Goal: Task Accomplishment & Management: Manage account settings

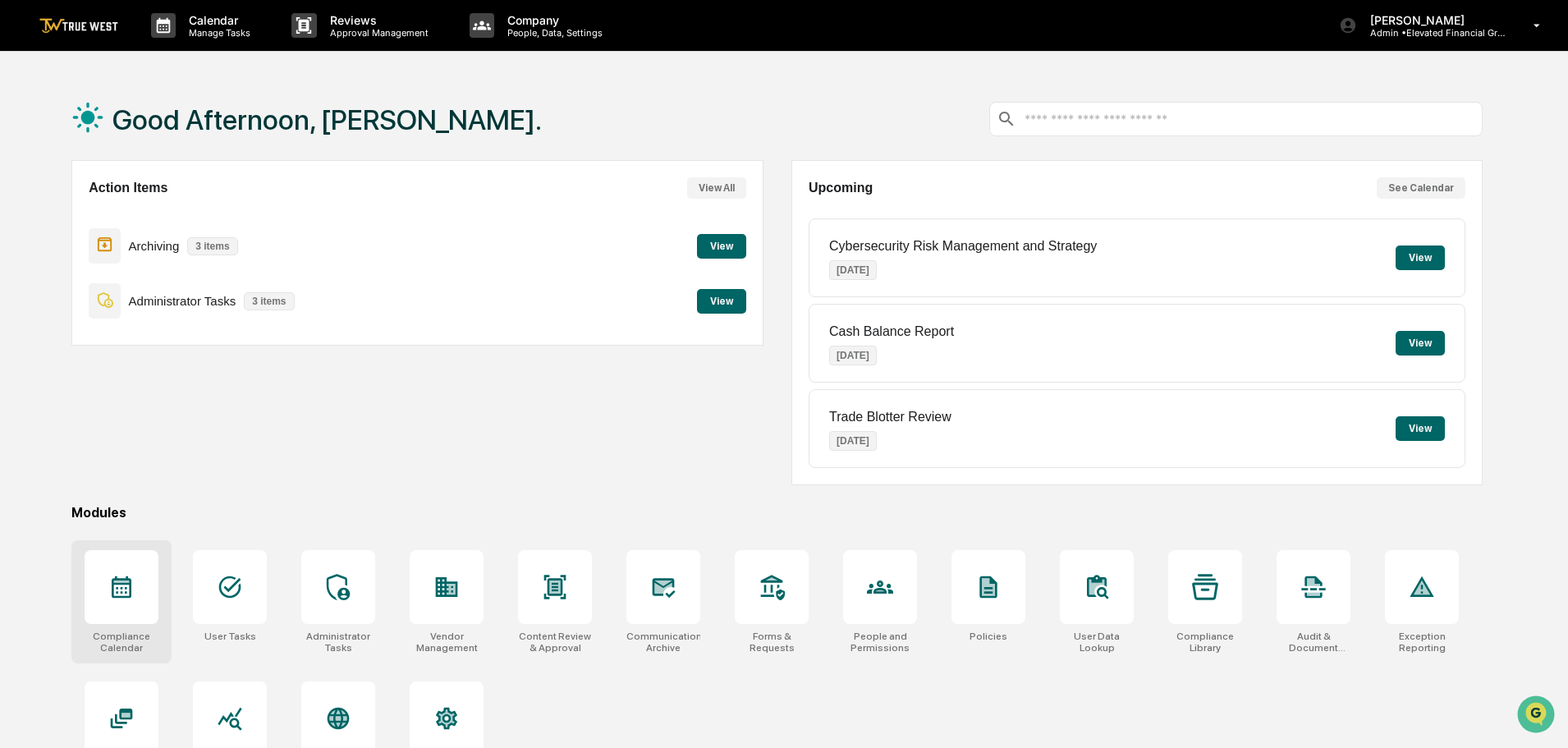
click at [114, 592] on icon at bounding box center [122, 587] width 27 height 27
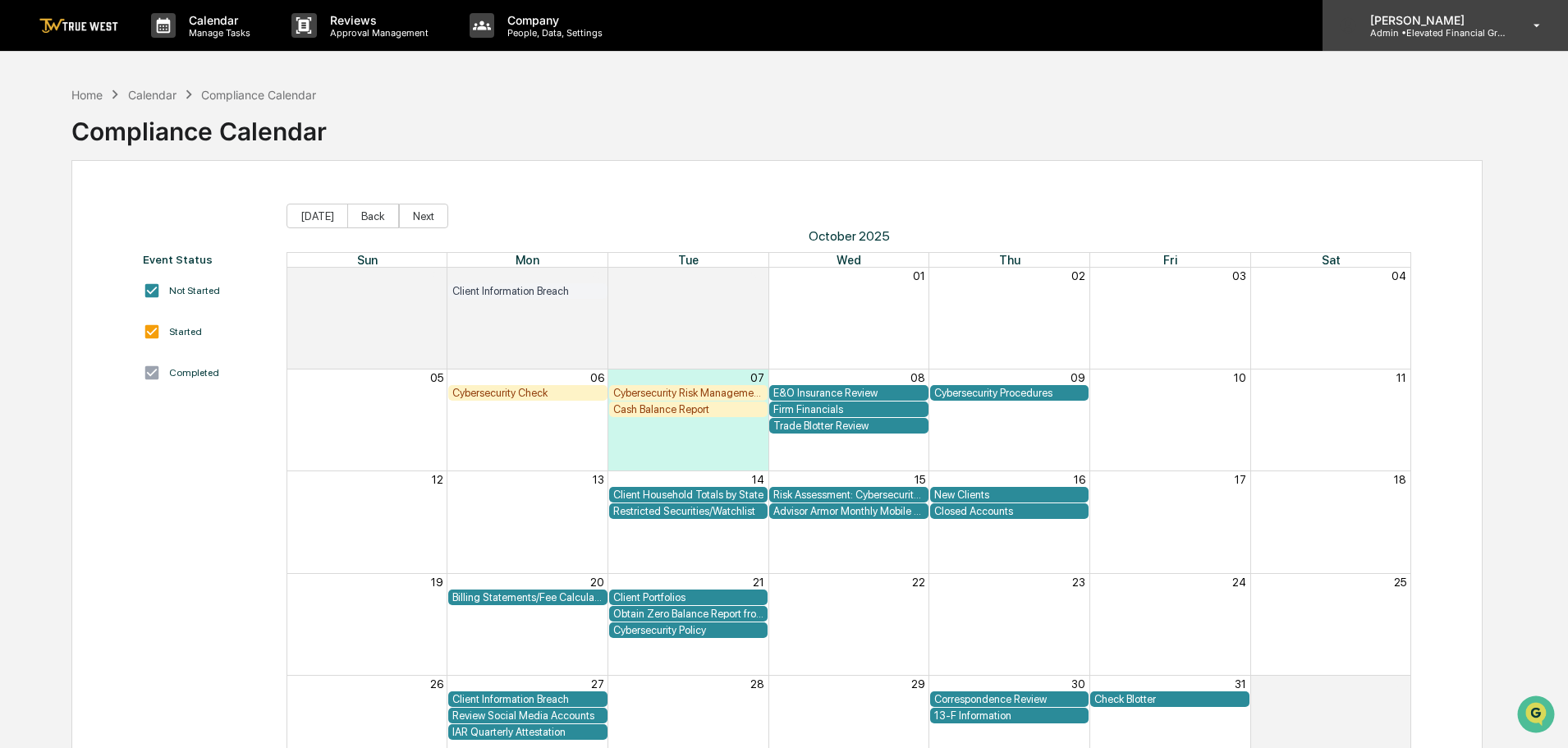
click at [1436, 33] on p "Admin • Elevated Financial Group" at bounding box center [1434, 33] width 153 height 12
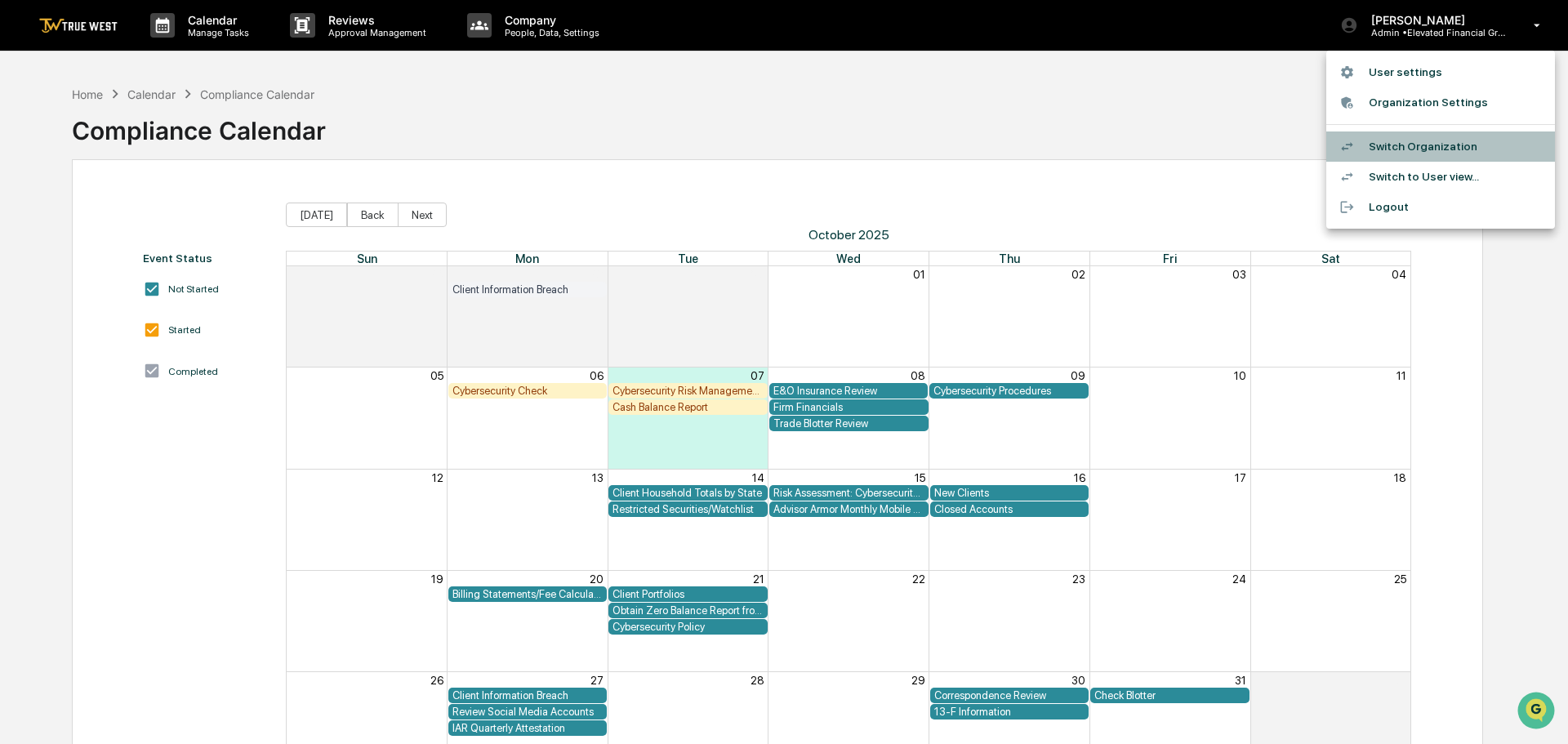
click at [1407, 137] on li "Switch Organization" at bounding box center [1441, 146] width 228 height 31
